Goal: Check status: Check status

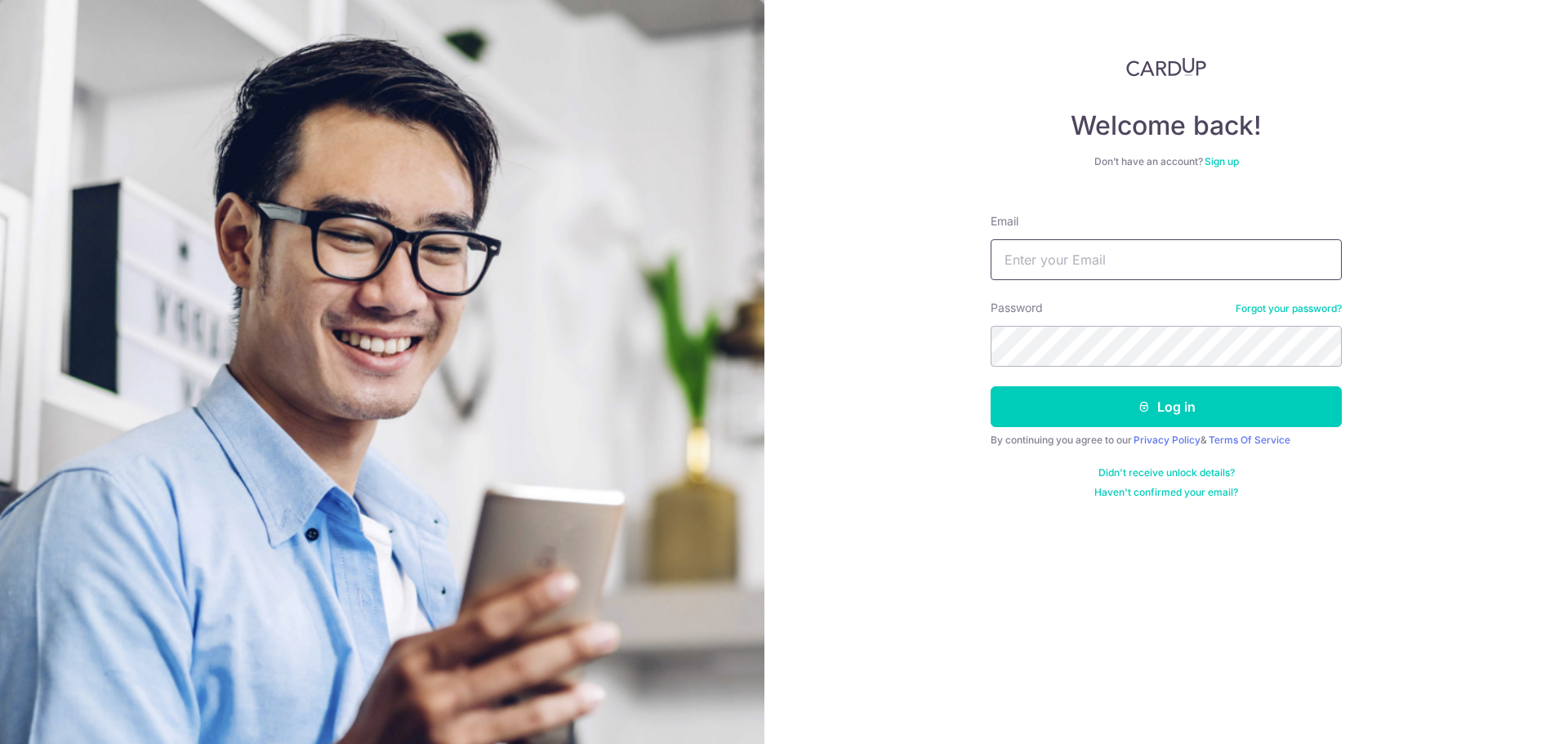
click at [1086, 265] on input "Email" at bounding box center [1166, 259] width 351 height 41
type input "[EMAIL_ADDRESS][DOMAIN_NAME]"
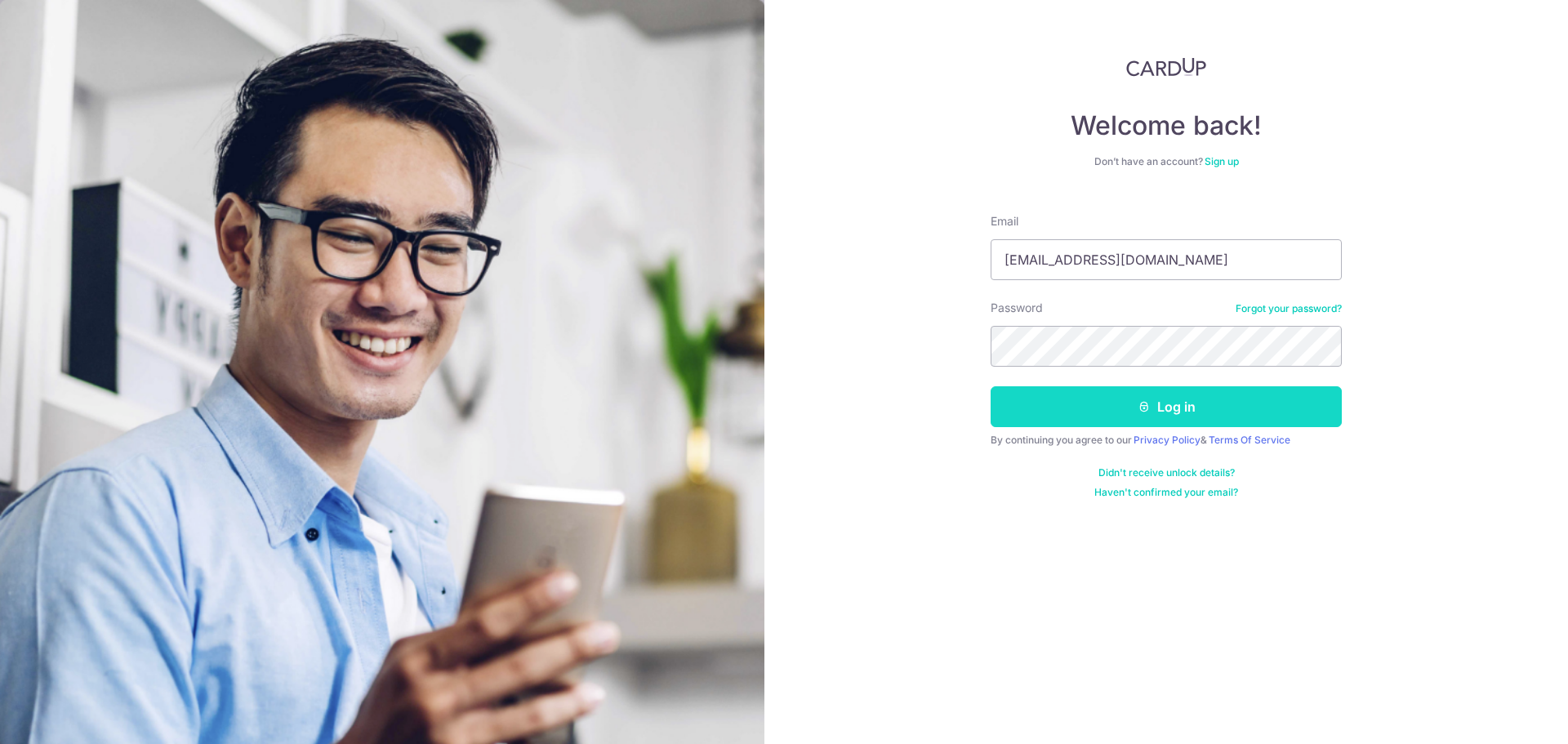
click at [1106, 399] on button "Log in" at bounding box center [1166, 406] width 351 height 41
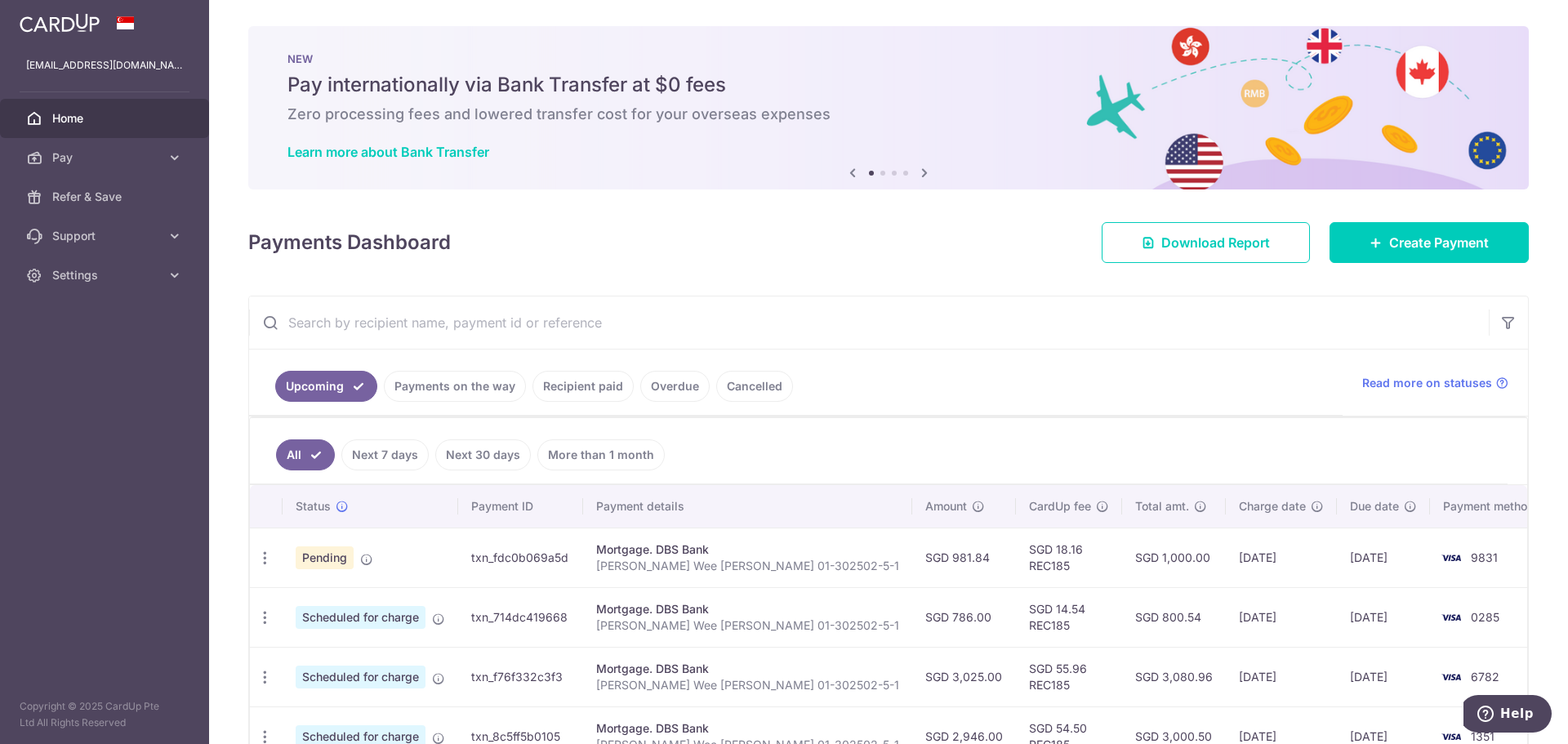
click at [565, 377] on link "Recipient paid" at bounding box center [583, 386] width 101 height 31
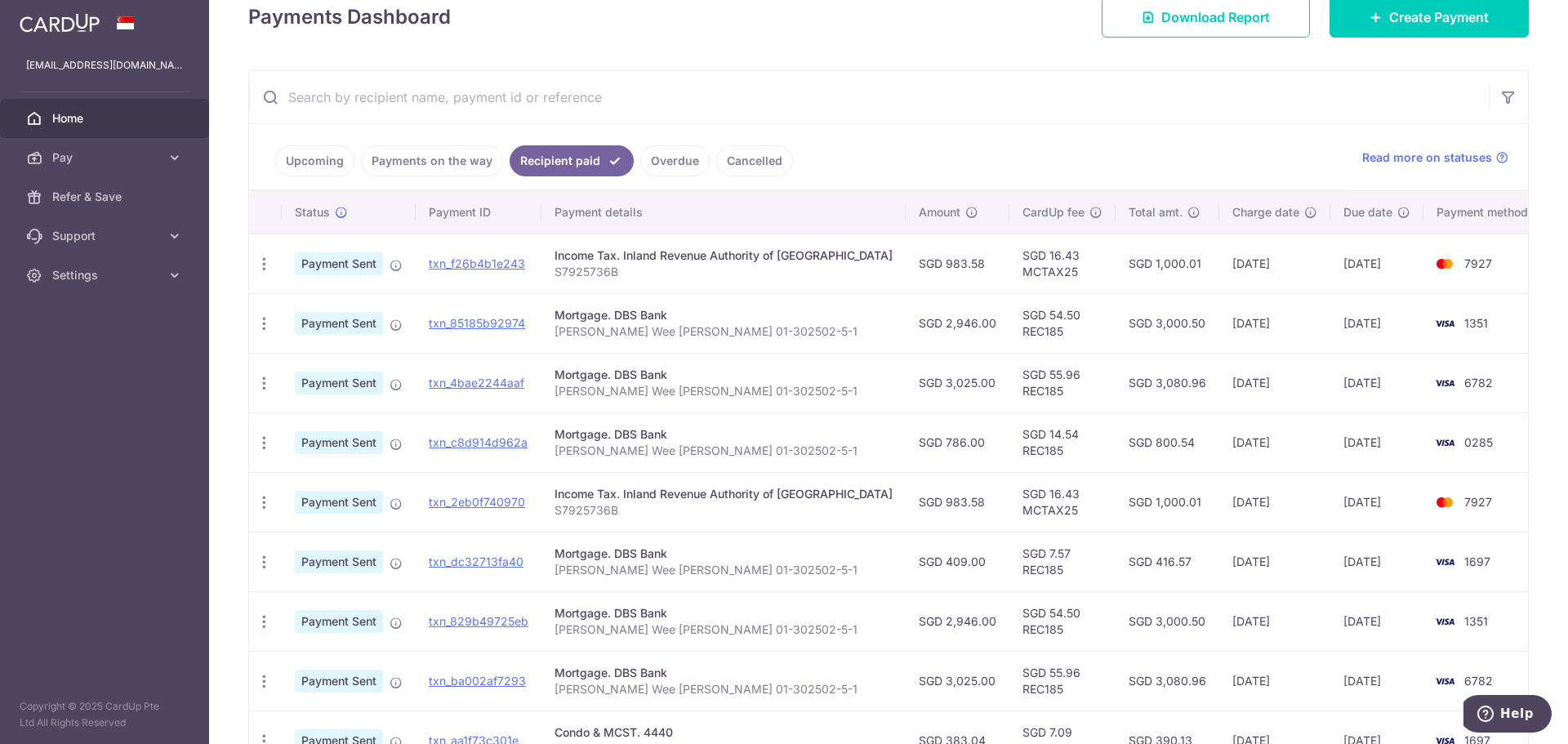
scroll to position [265, 0]
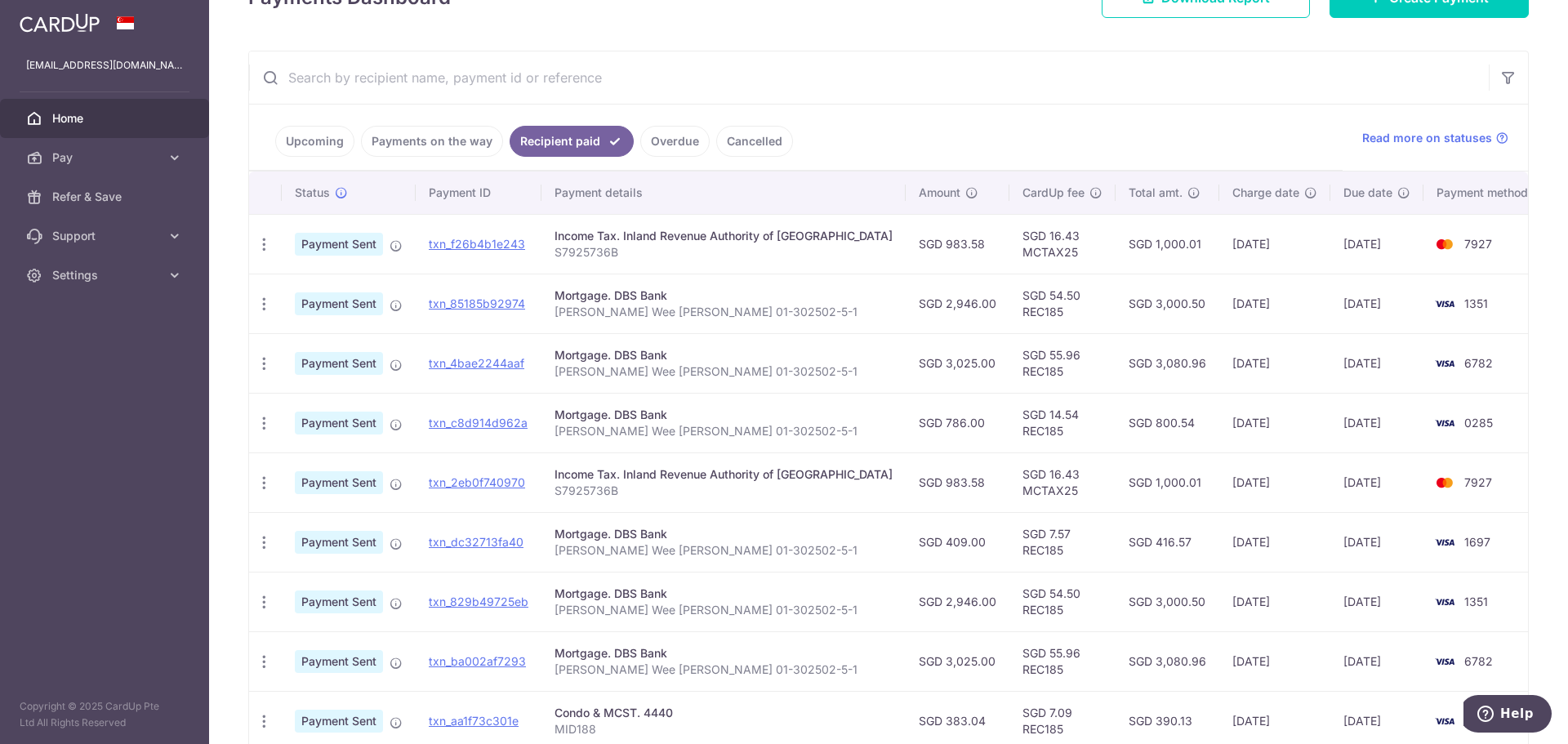
click at [414, 149] on link "Payments on the way" at bounding box center [432, 141] width 142 height 31
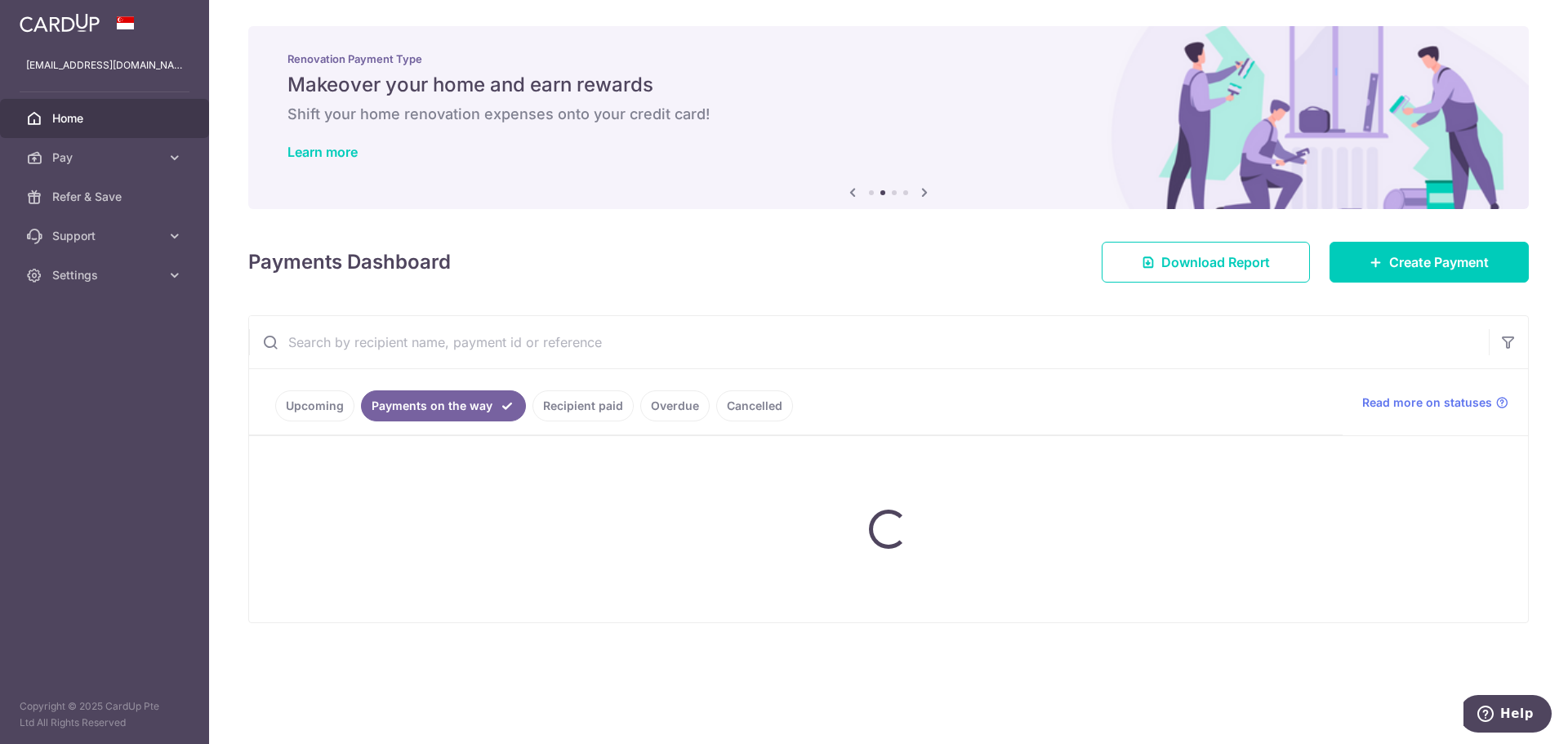
scroll to position [0, 0]
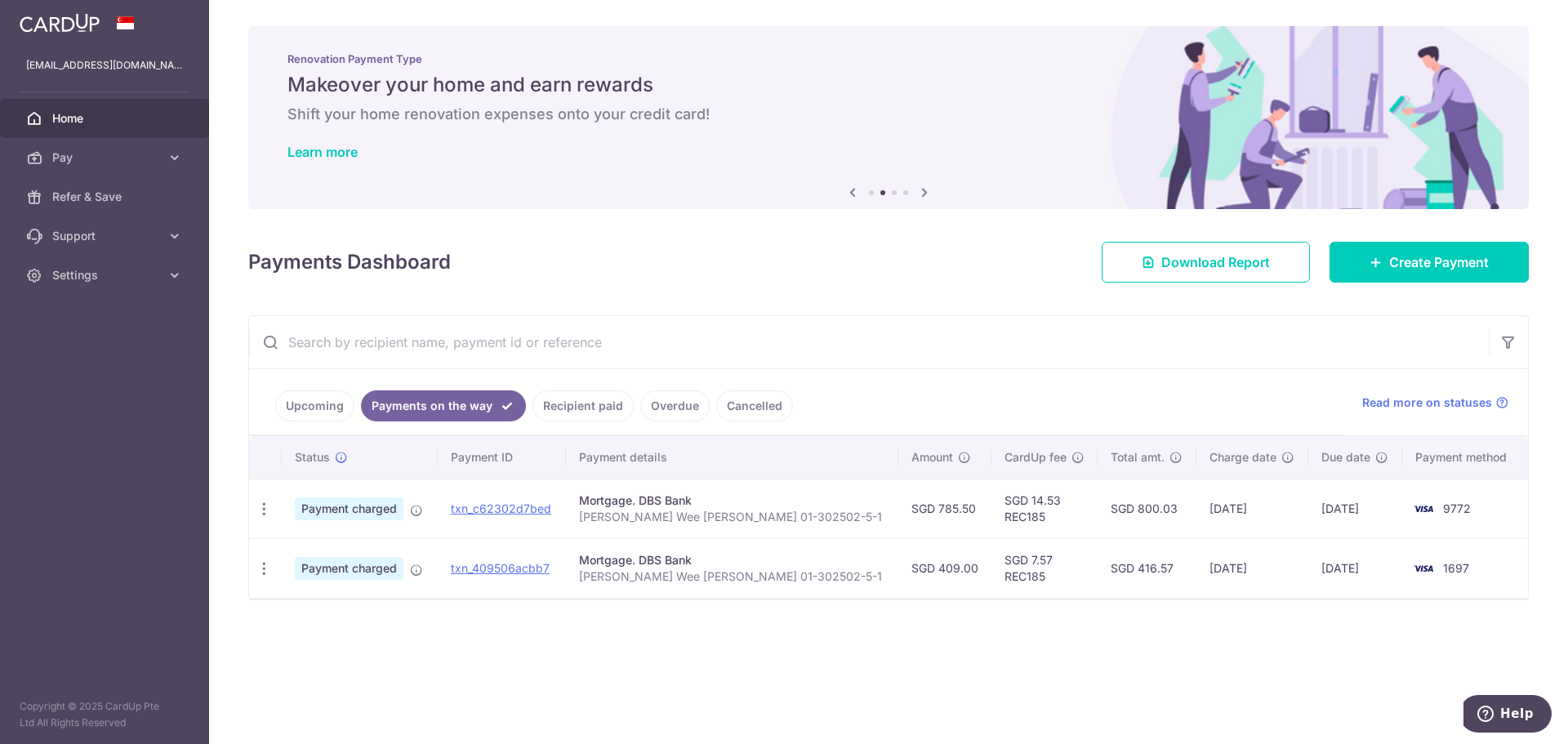
click at [306, 407] on link "Upcoming" at bounding box center [315, 405] width 79 height 31
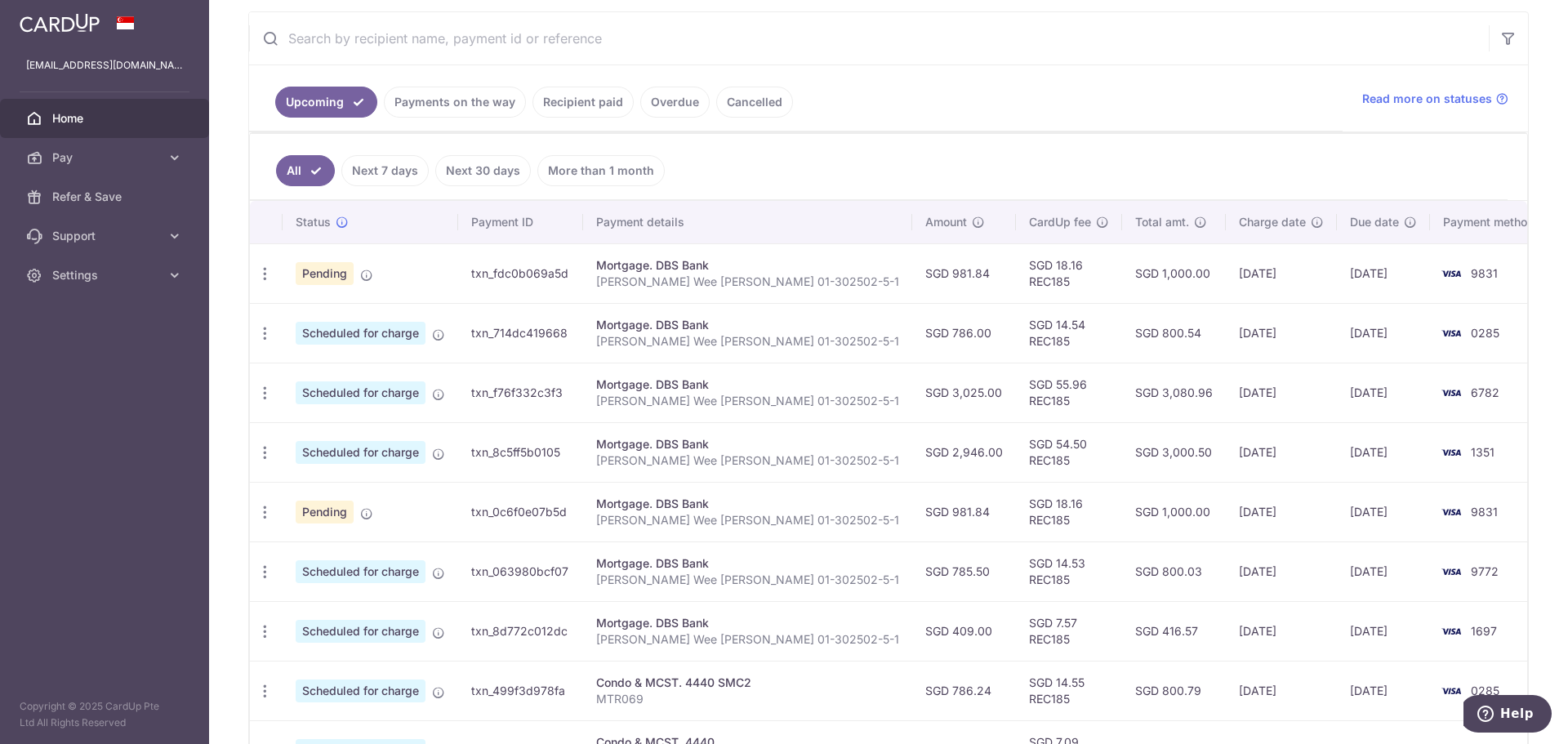
scroll to position [327, 0]
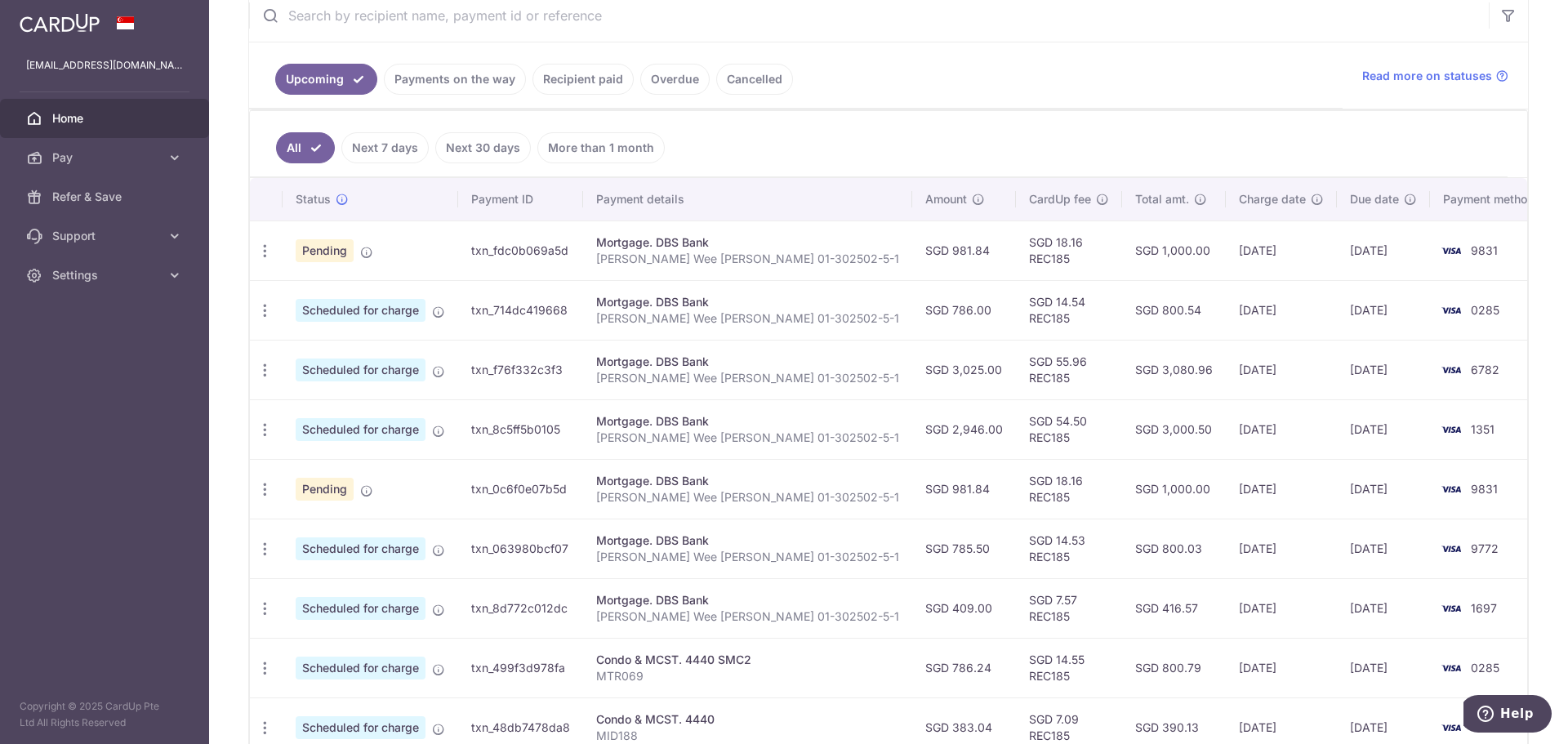
click at [678, 80] on link "Overdue" at bounding box center [675, 79] width 69 height 31
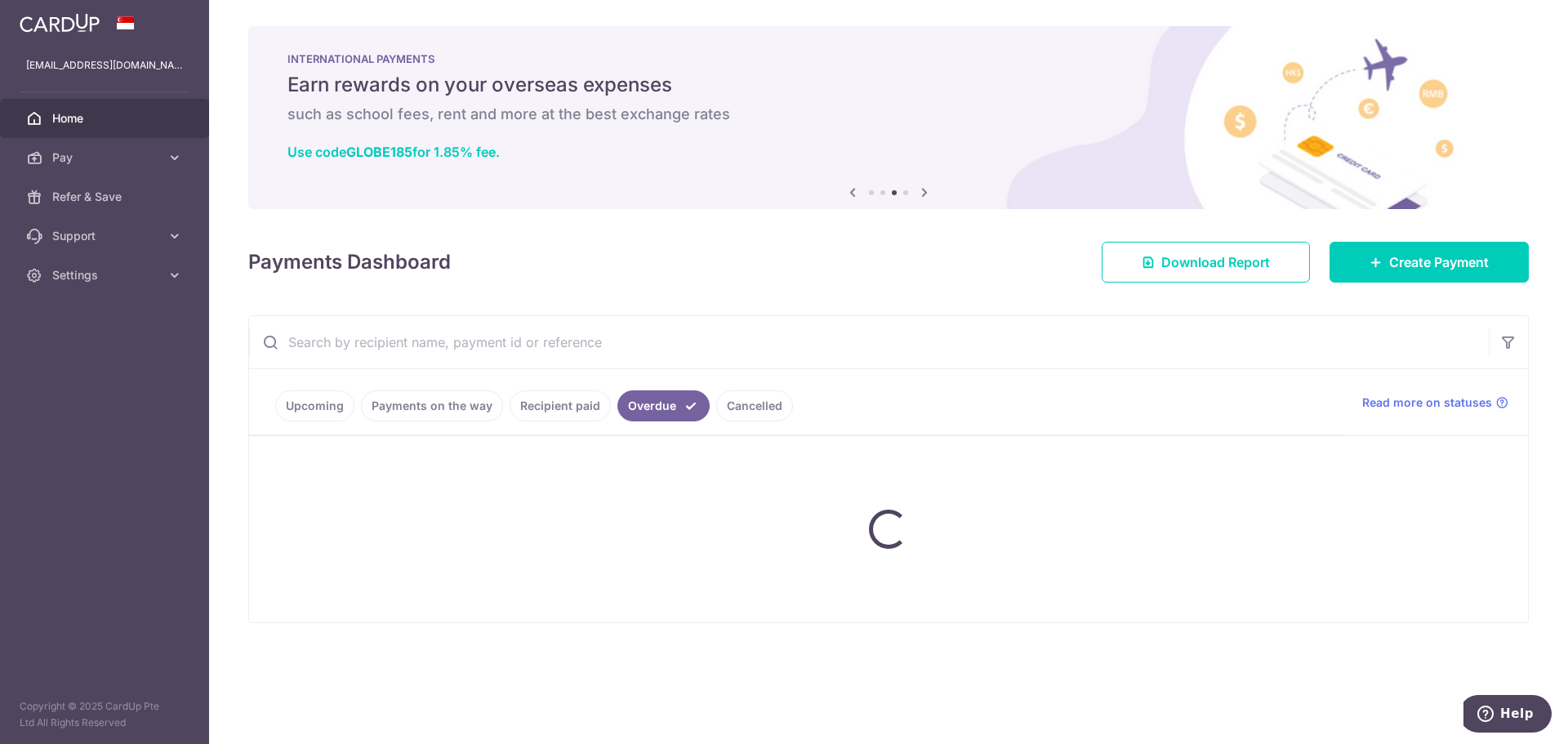
scroll to position [0, 0]
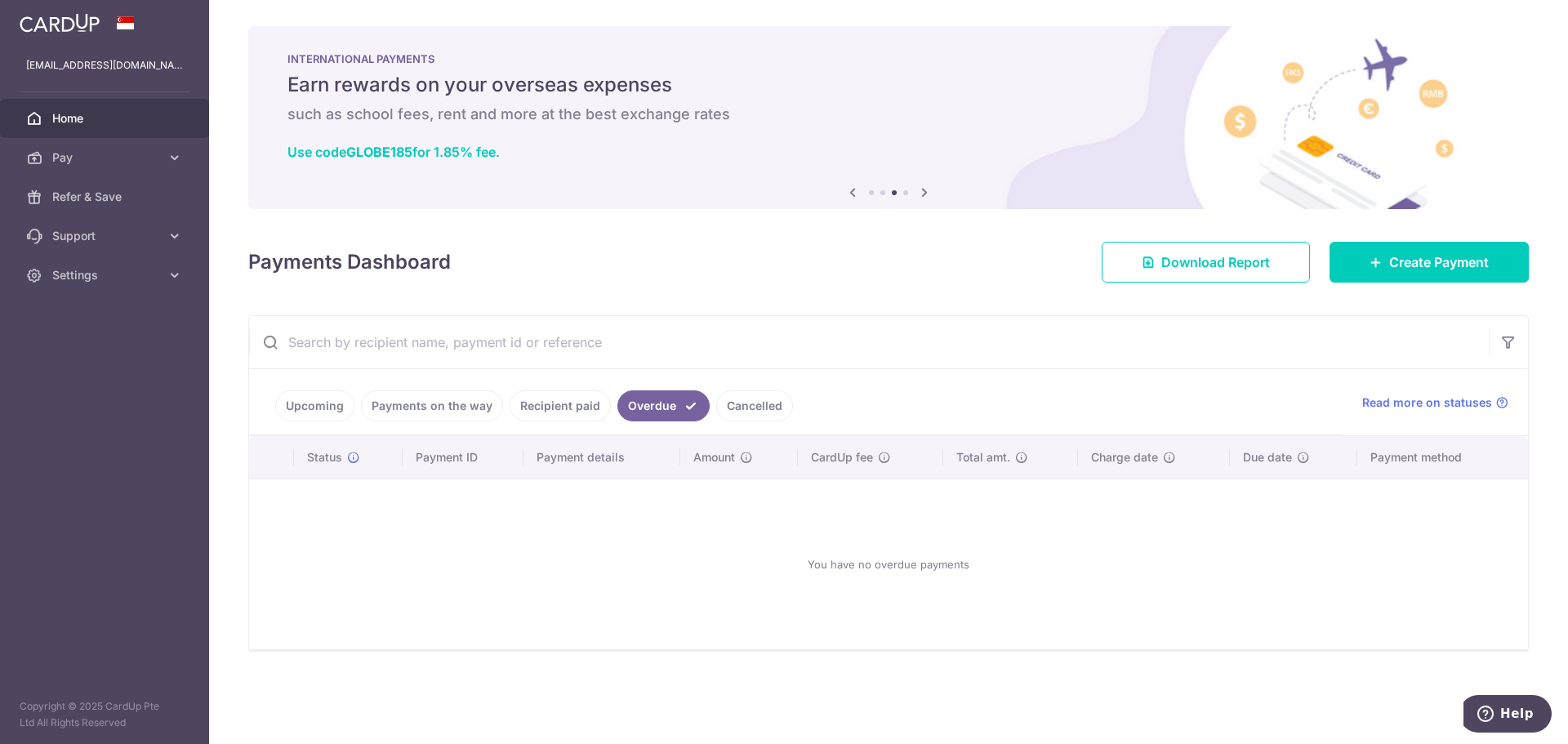
drag, startPoint x: 753, startPoint y: 379, endPoint x: 737, endPoint y: 415, distance: 39.4
click at [743, 399] on ul "Upcoming Payments on the way Recipient paid Overdue Cancelled" at bounding box center [796, 402] width 1094 height 66
click at [736, 419] on link "Cancelled" at bounding box center [754, 405] width 77 height 31
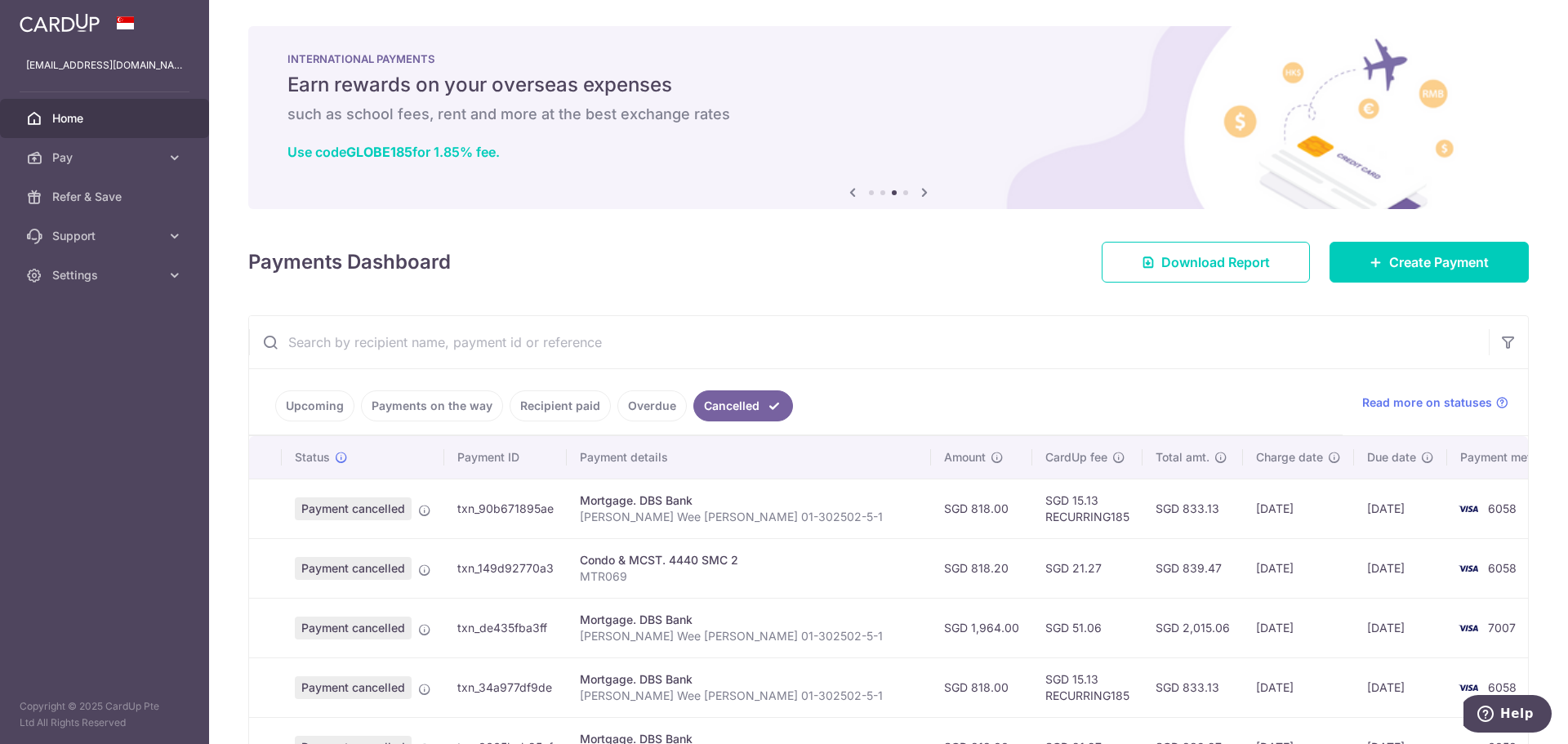
scroll to position [164, 0]
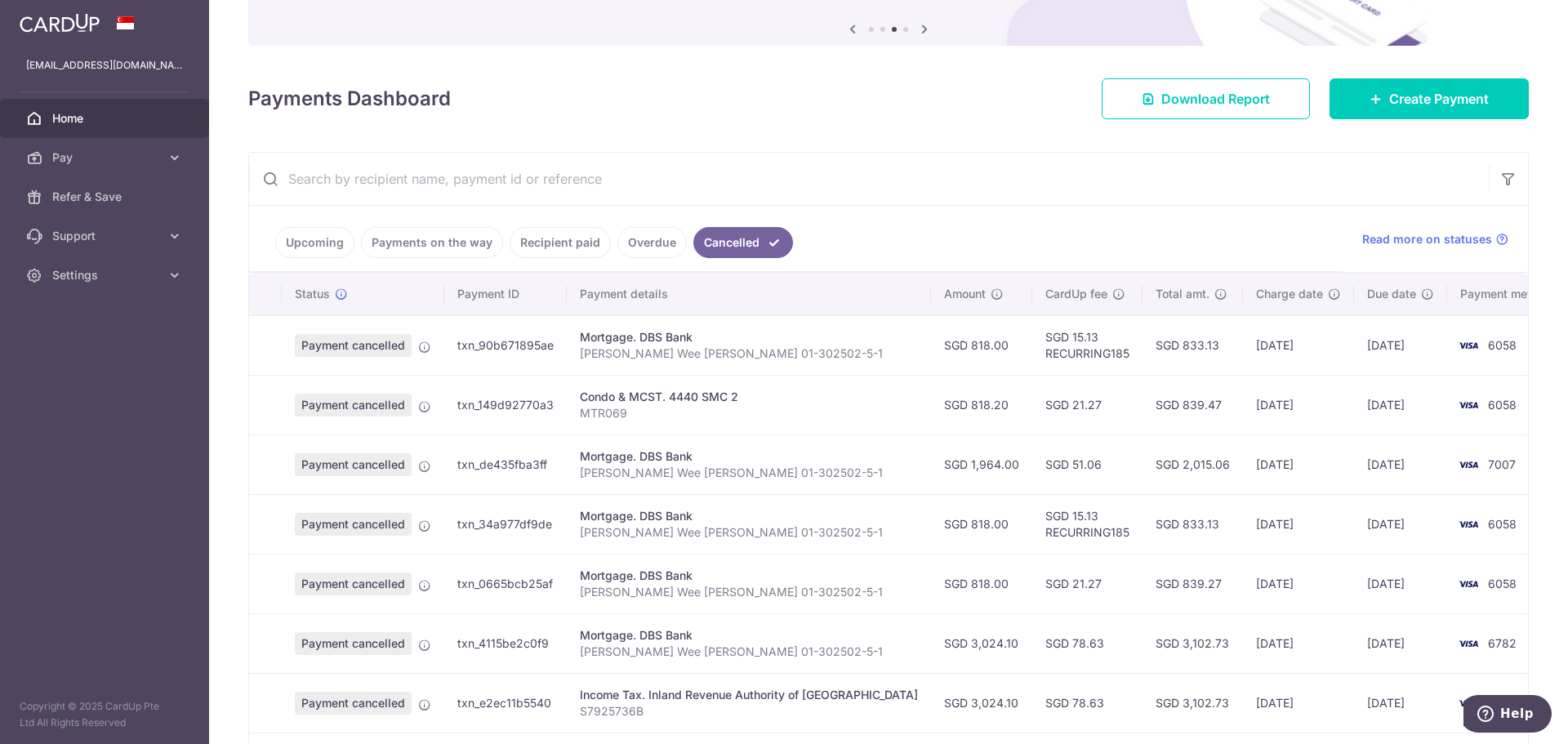
click at [395, 232] on link "Payments on the way" at bounding box center [432, 242] width 142 height 31
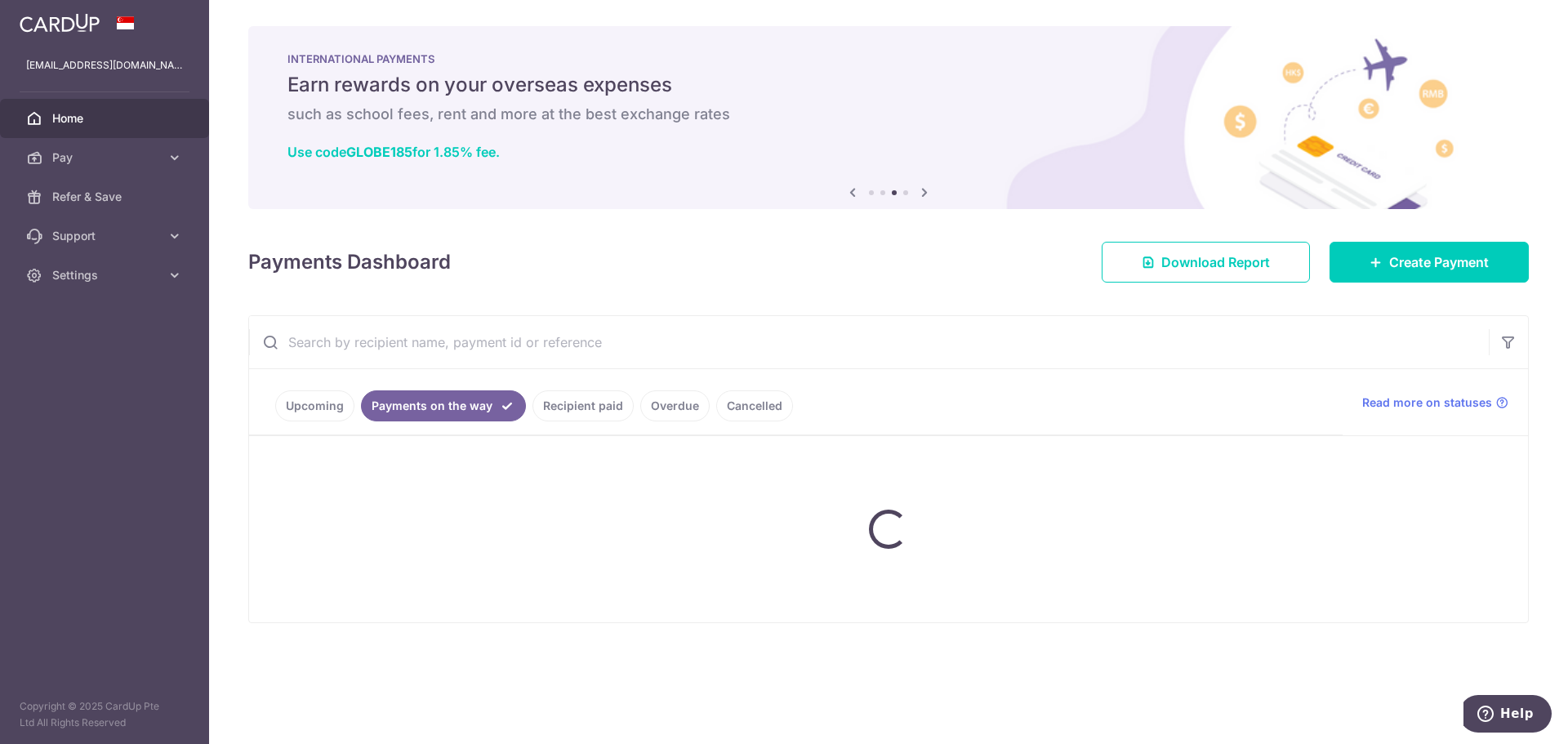
scroll to position [0, 0]
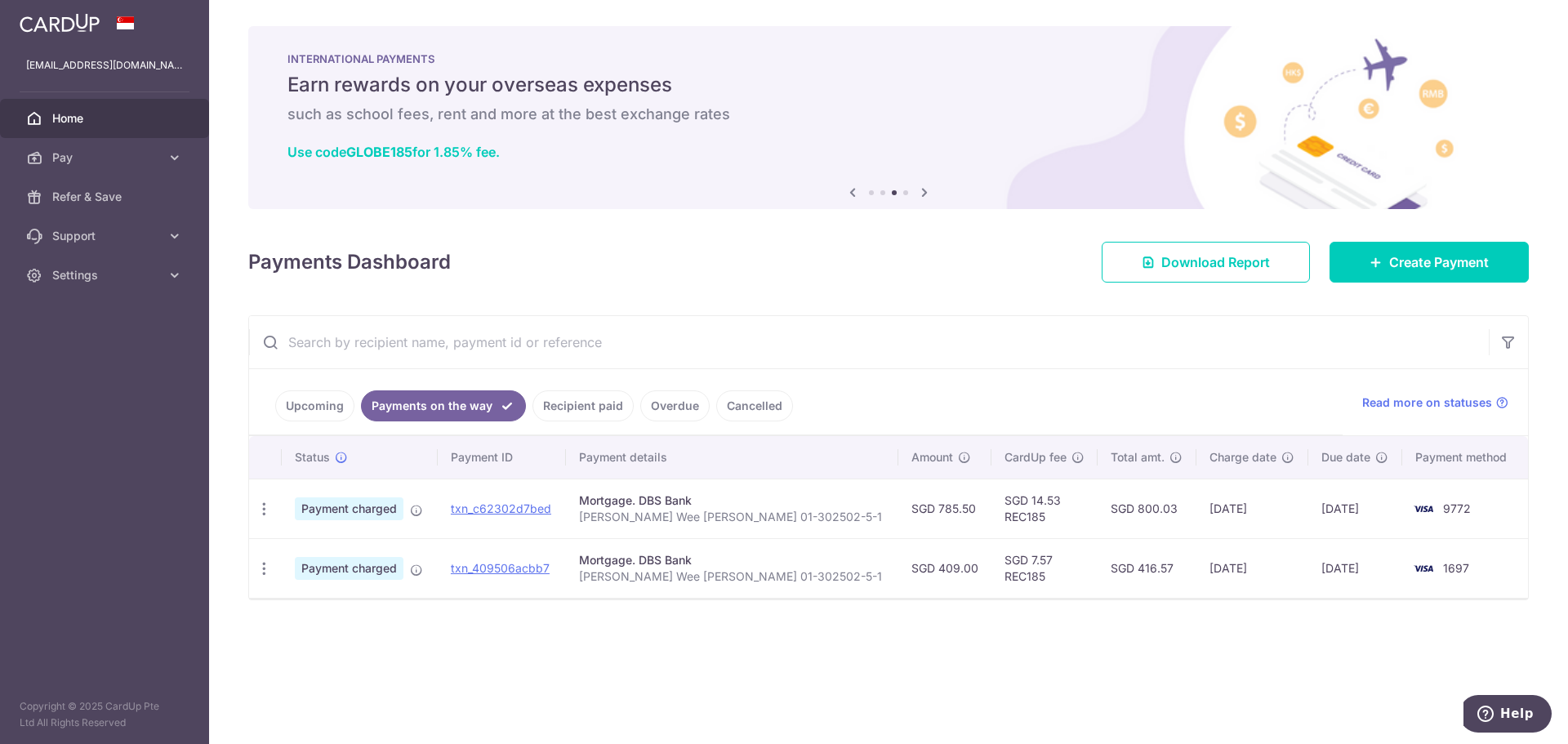
click at [315, 408] on link "Upcoming" at bounding box center [315, 405] width 79 height 31
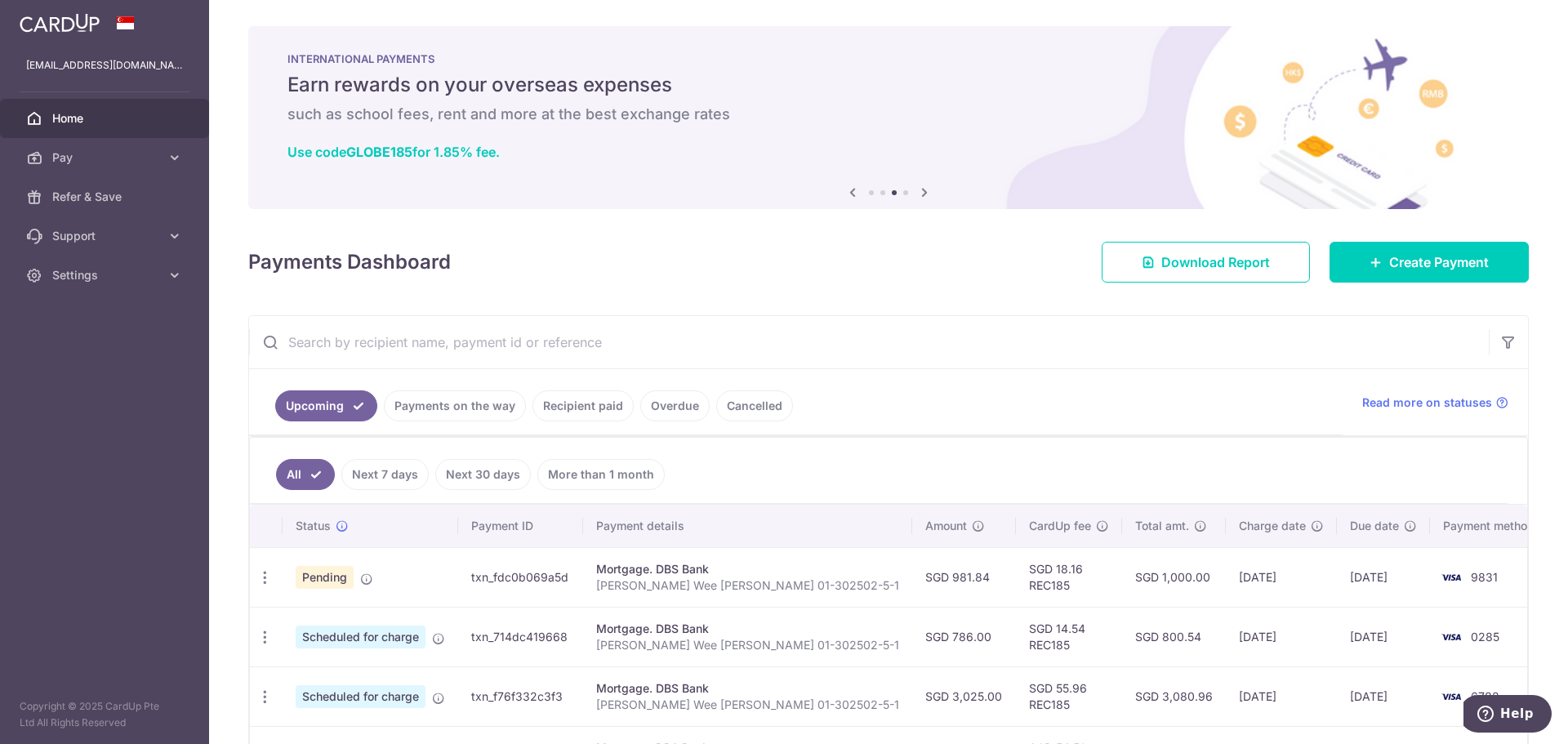
scroll to position [327, 0]
